Goal: Task Accomplishment & Management: Use online tool/utility

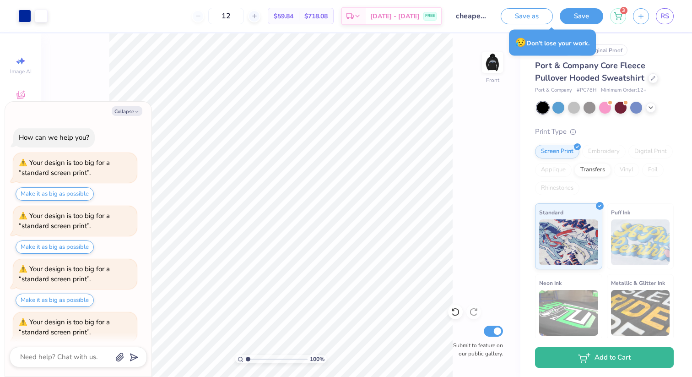
scroll to position [222, 0]
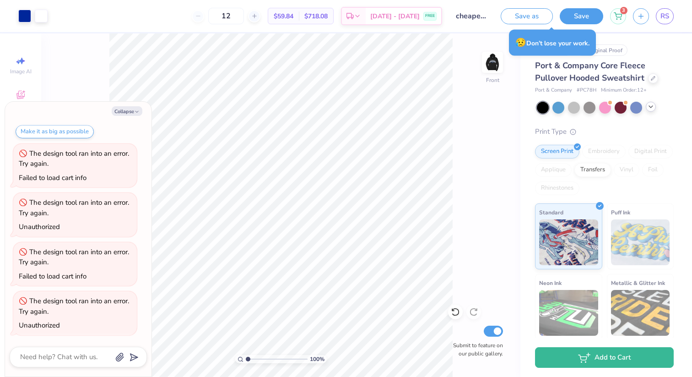
click at [648, 106] on icon at bounding box center [651, 106] width 7 height 7
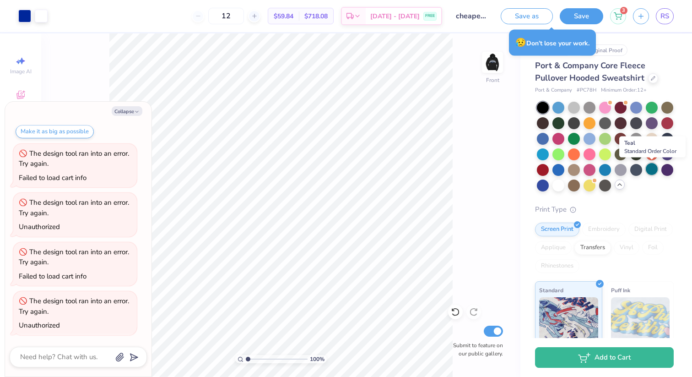
click at [648, 171] on div at bounding box center [652, 169] width 12 height 12
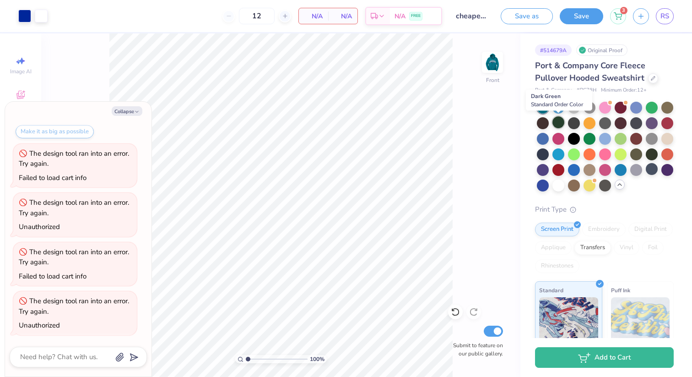
click at [560, 119] on div at bounding box center [559, 122] width 12 height 12
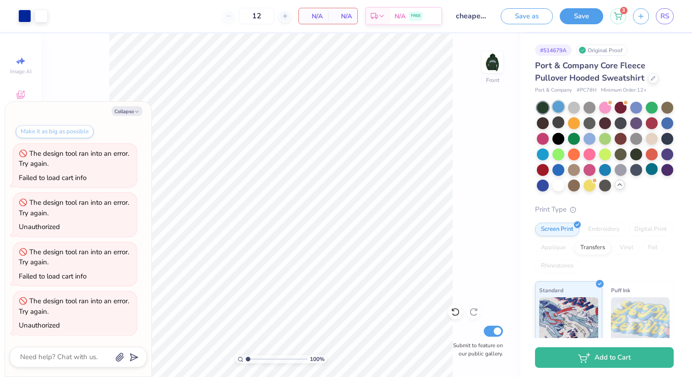
click at [560, 106] on div at bounding box center [559, 107] width 12 height 12
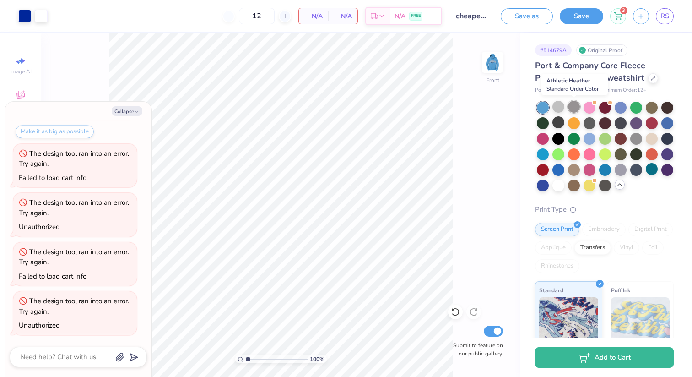
click at [573, 109] on div at bounding box center [574, 107] width 12 height 12
click at [594, 108] on div at bounding box center [590, 107] width 12 height 12
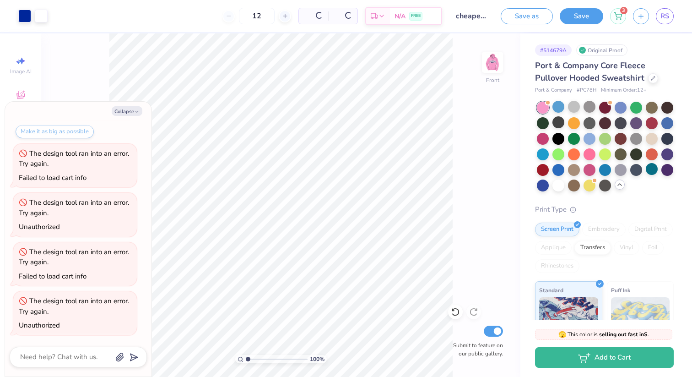
scroll to position [468, 0]
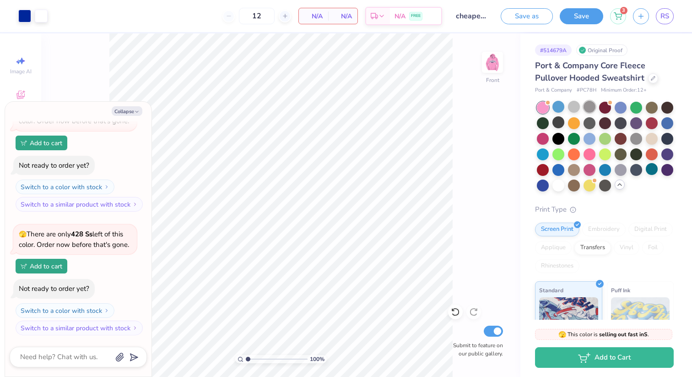
click at [589, 110] on div at bounding box center [590, 107] width 12 height 12
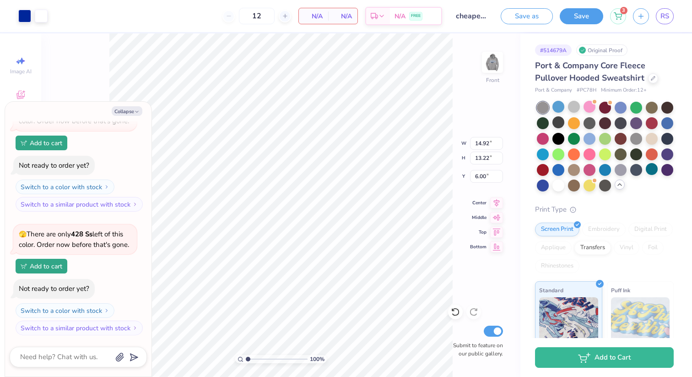
click at [108, 123] on body "Art colors 12 N/A Per Item N/A Total Est. Delivery N/A FREE Design Title cheape…" at bounding box center [346, 188] width 692 height 377
type textarea "x"
type input "12.78"
click at [497, 63] on img at bounding box center [492, 62] width 37 height 37
click at [574, 106] on div at bounding box center [574, 107] width 12 height 12
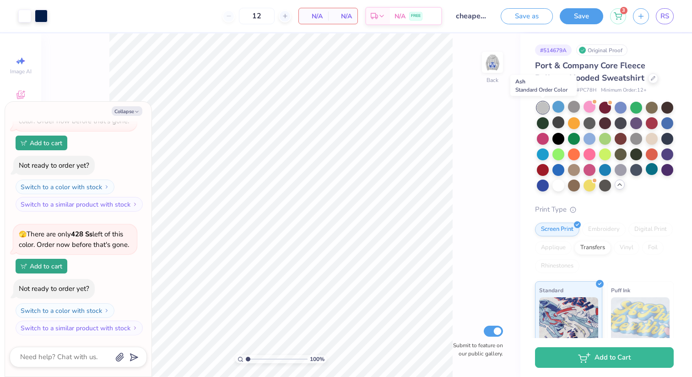
click at [541, 103] on div at bounding box center [543, 108] width 12 height 12
click at [650, 109] on div at bounding box center [652, 107] width 12 height 12
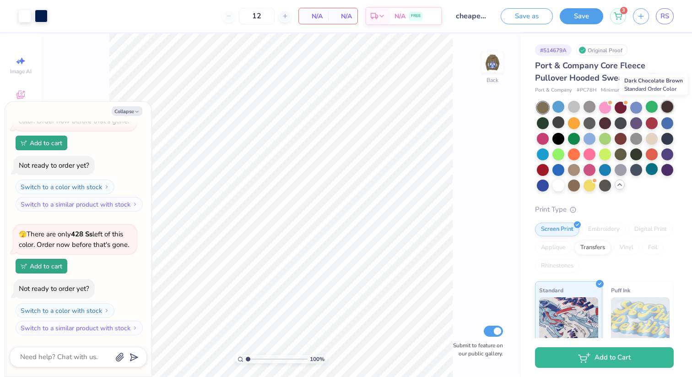
click at [667, 110] on div at bounding box center [668, 107] width 12 height 12
click at [555, 123] on div at bounding box center [559, 122] width 12 height 12
click at [544, 122] on div at bounding box center [543, 122] width 12 height 12
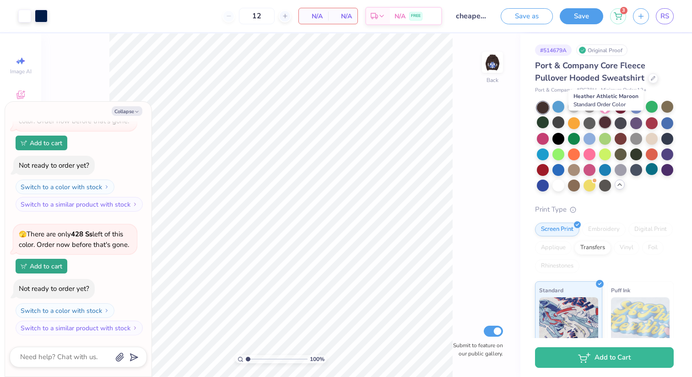
click at [604, 121] on div at bounding box center [605, 122] width 12 height 12
click at [620, 126] on div at bounding box center [621, 122] width 12 height 12
click at [634, 125] on div at bounding box center [637, 122] width 12 height 12
click at [648, 123] on div at bounding box center [652, 122] width 12 height 12
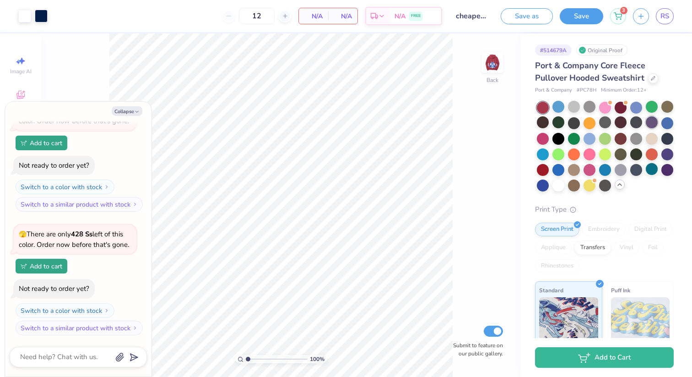
click at [653, 123] on div at bounding box center [652, 122] width 12 height 12
click at [670, 138] on div at bounding box center [668, 138] width 12 height 12
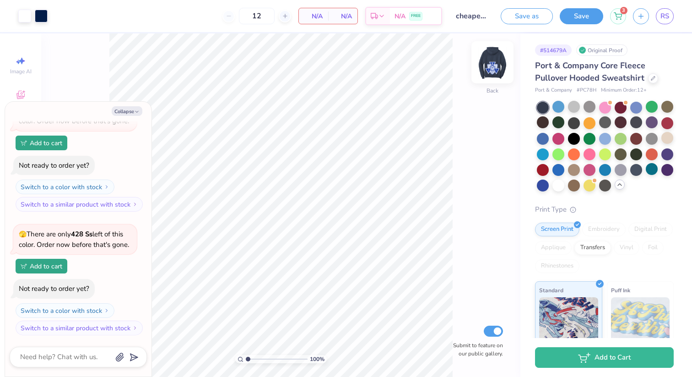
click at [499, 62] on img at bounding box center [492, 62] width 37 height 37
click at [544, 121] on div at bounding box center [543, 122] width 12 height 12
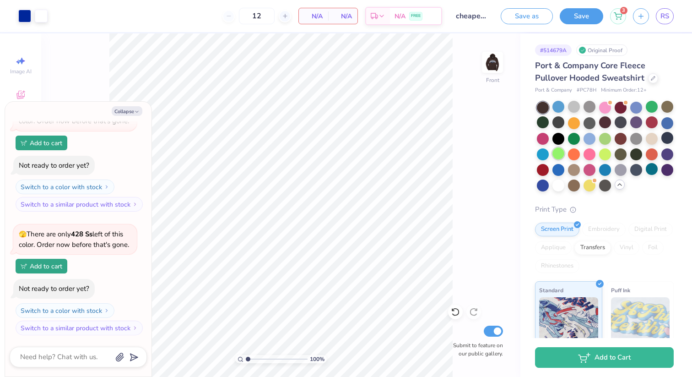
click at [554, 154] on div at bounding box center [559, 153] width 12 height 12
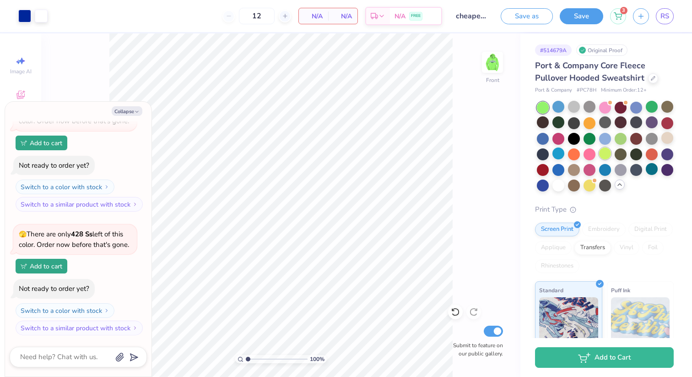
click at [605, 153] on div at bounding box center [605, 153] width 12 height 12
click at [589, 190] on div at bounding box center [590, 185] width 12 height 12
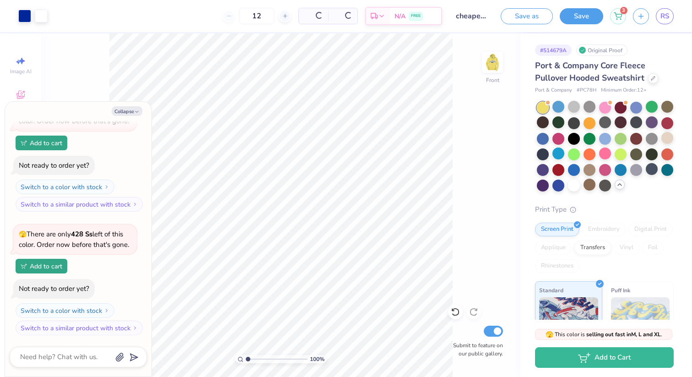
scroll to position [602, 0]
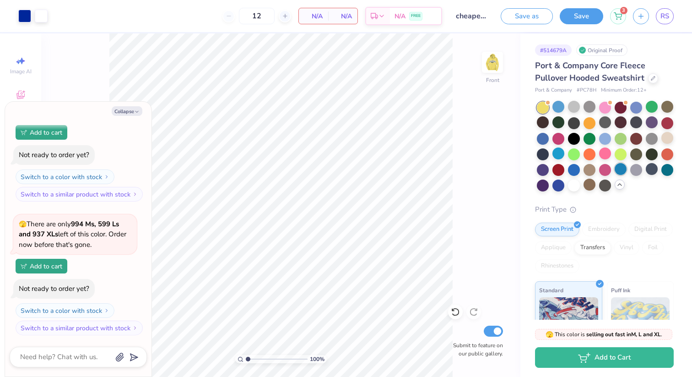
click at [624, 169] on div at bounding box center [621, 169] width 12 height 12
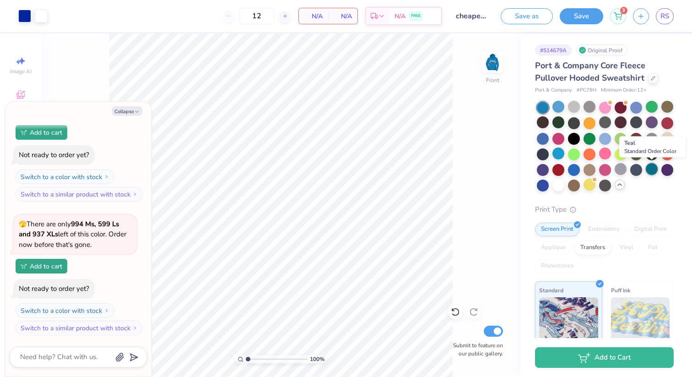
click at [649, 172] on div at bounding box center [652, 169] width 12 height 12
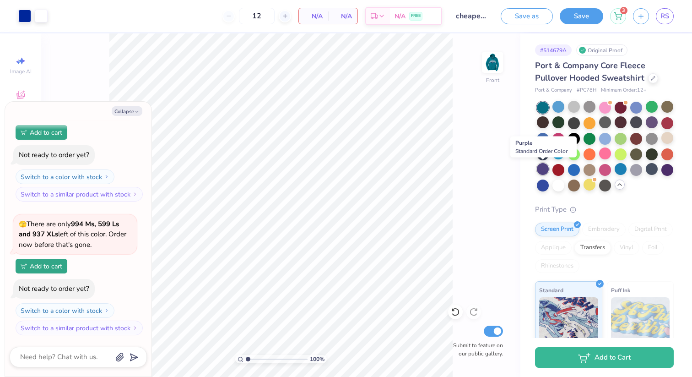
click at [543, 169] on div at bounding box center [543, 169] width 12 height 12
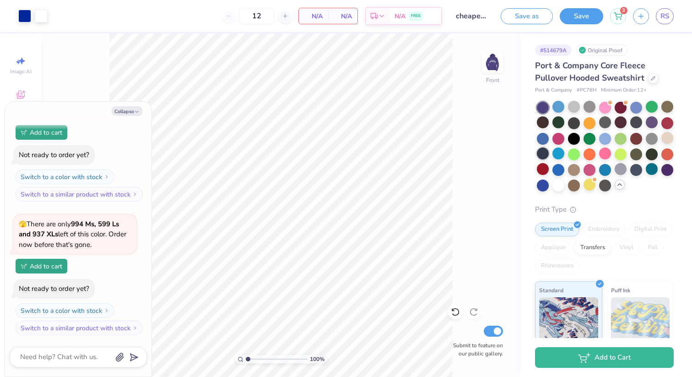
click at [545, 154] on div at bounding box center [543, 153] width 12 height 12
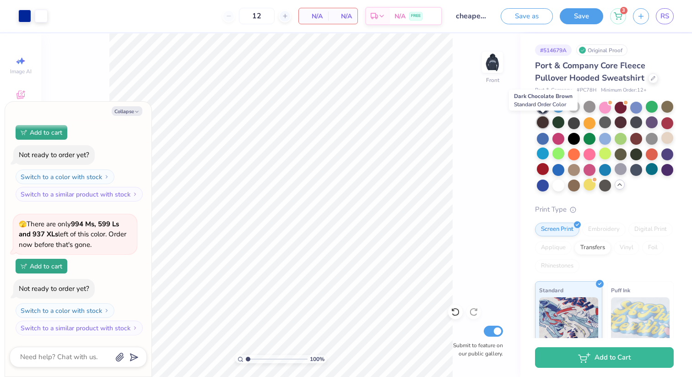
click at [546, 126] on div at bounding box center [543, 122] width 12 height 12
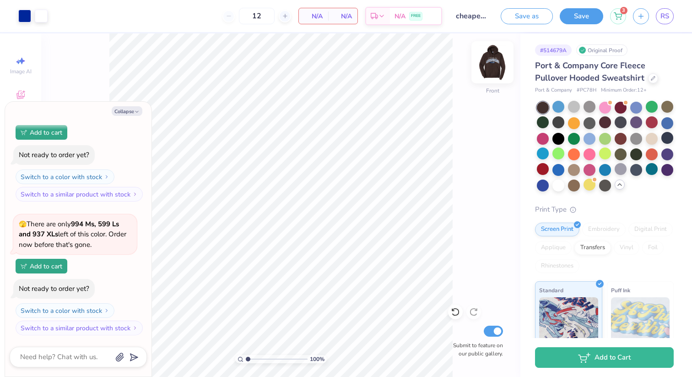
click at [497, 61] on img at bounding box center [492, 62] width 37 height 37
click at [560, 141] on div at bounding box center [559, 138] width 12 height 12
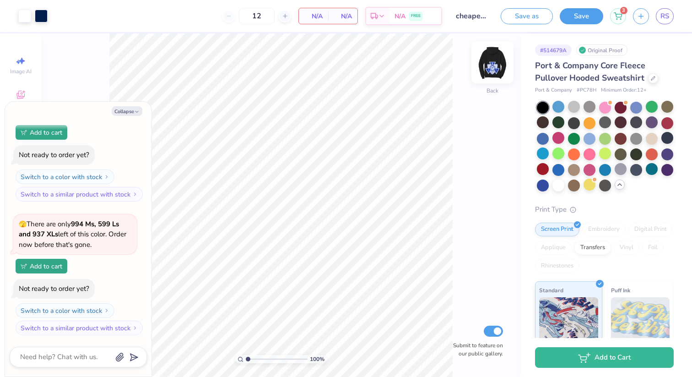
click at [484, 65] on img at bounding box center [492, 62] width 37 height 37
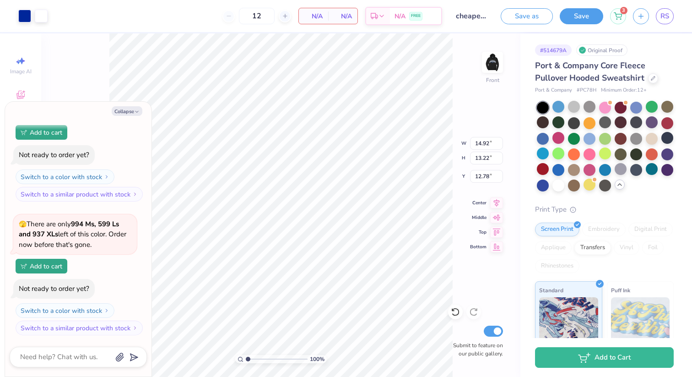
type textarea "x"
type input "6.00"
click at [493, 58] on img at bounding box center [492, 62] width 37 height 37
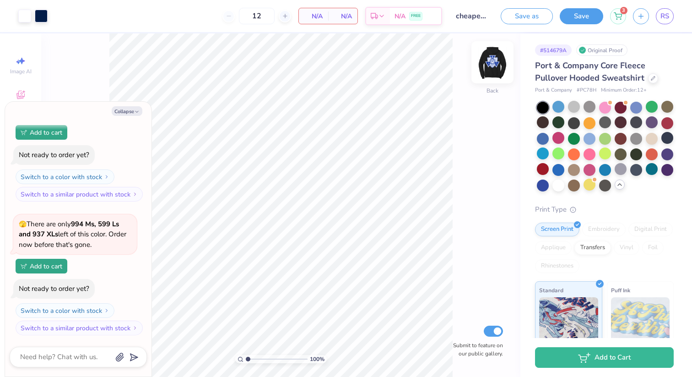
click at [504, 56] on img at bounding box center [492, 62] width 37 height 37
click at [493, 60] on img at bounding box center [492, 62] width 37 height 37
click at [493, 65] on img at bounding box center [492, 62] width 37 height 37
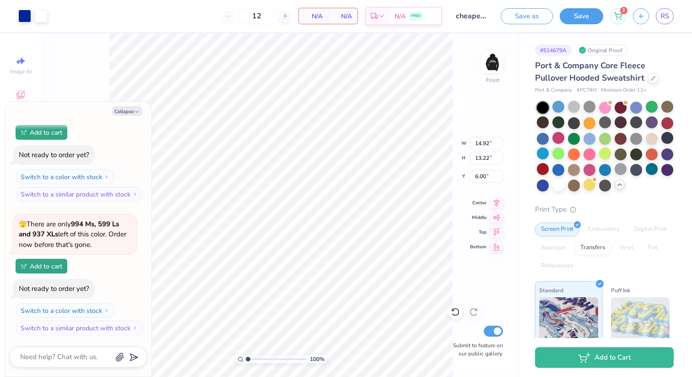
type textarea "x"
type input "11.81"
type input "10.46"
type textarea "x"
click at [309, 20] on span "N/A" at bounding box center [314, 16] width 18 height 10
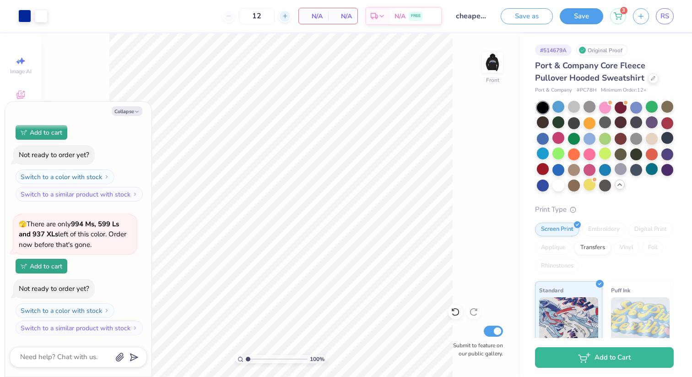
click at [284, 16] on line at bounding box center [285, 16] width 4 height 0
click at [228, 17] on icon at bounding box center [229, 16] width 6 height 6
type input "12"
